Goal: Transaction & Acquisition: Subscribe to service/newsletter

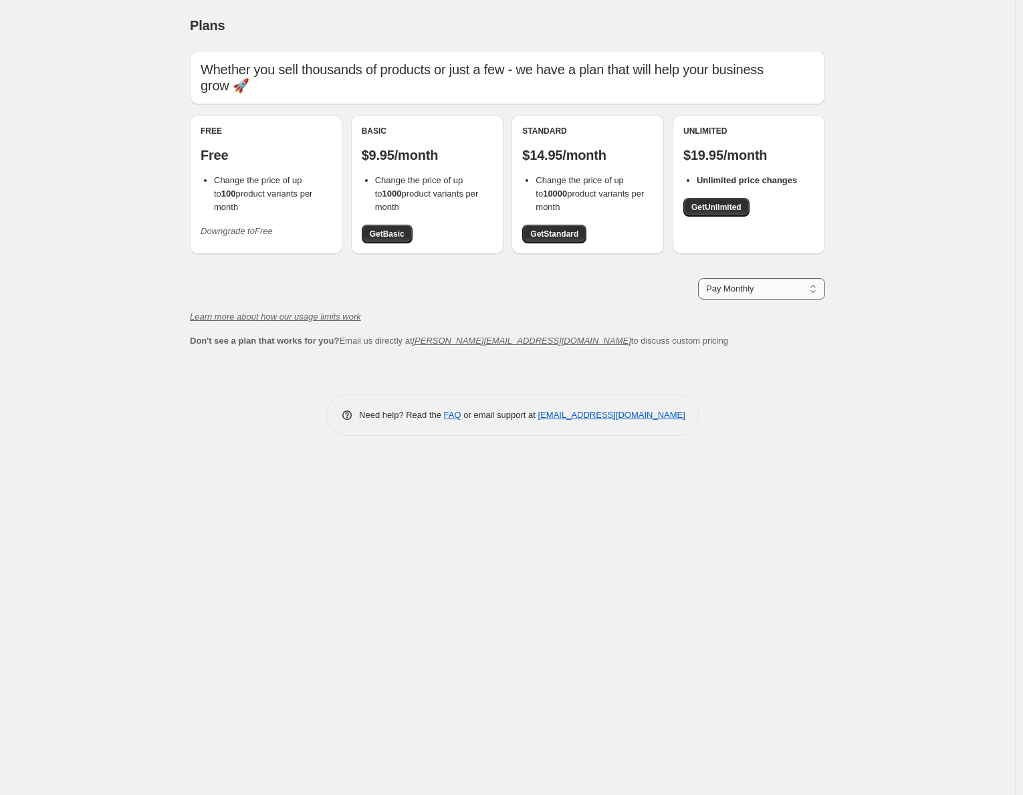
select select "year"
click option "Pay Yearly (Save 16%)" at bounding box center [0, 0] width 0 height 0
